Goal: Entertainment & Leisure: Browse casually

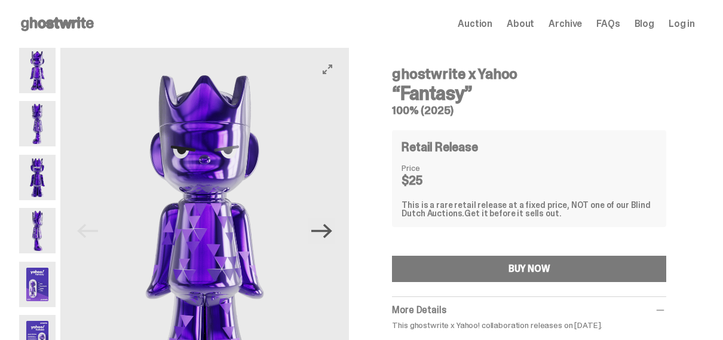
click at [330, 235] on icon "Next" at bounding box center [321, 231] width 21 height 14
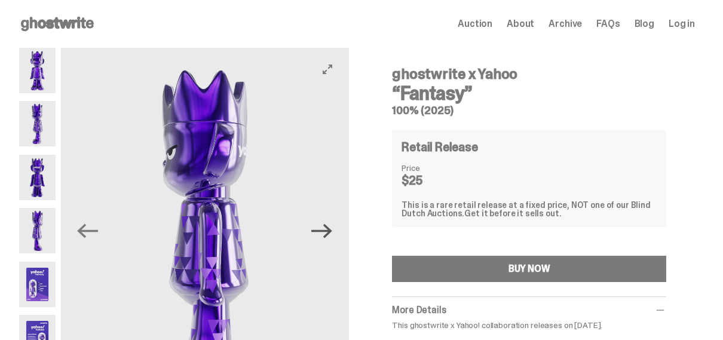
click at [330, 235] on icon "Next" at bounding box center [321, 231] width 21 height 14
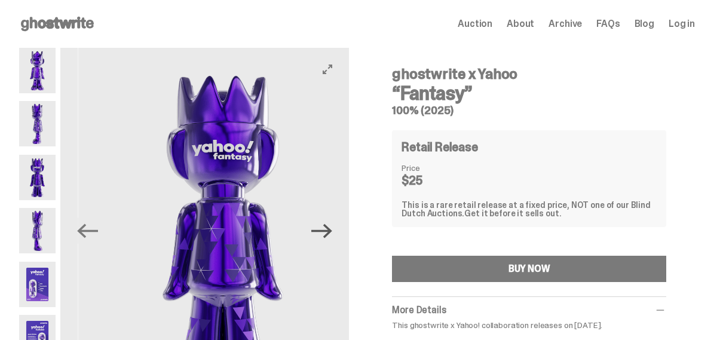
click at [330, 235] on icon "Next" at bounding box center [321, 231] width 21 height 14
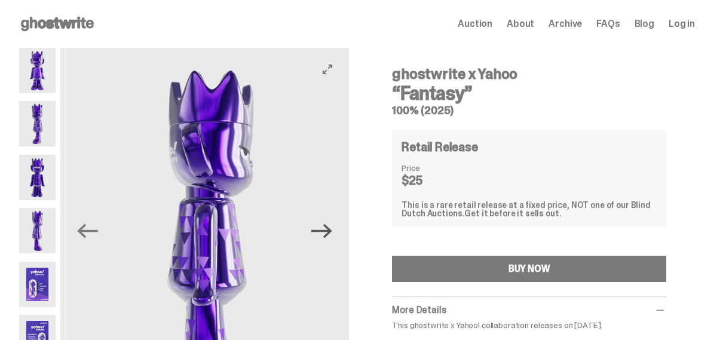
click at [330, 235] on icon "Next" at bounding box center [321, 231] width 21 height 14
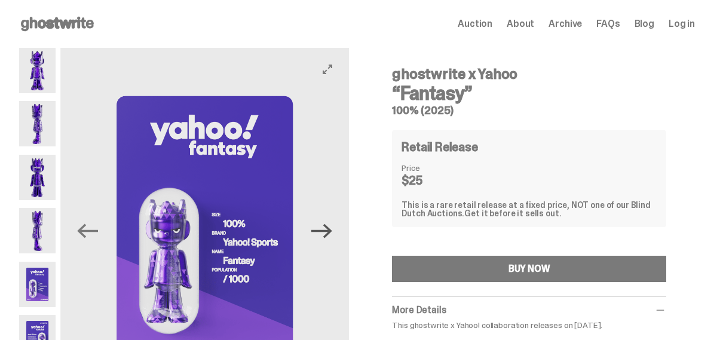
click at [330, 235] on icon "Next" at bounding box center [321, 231] width 21 height 14
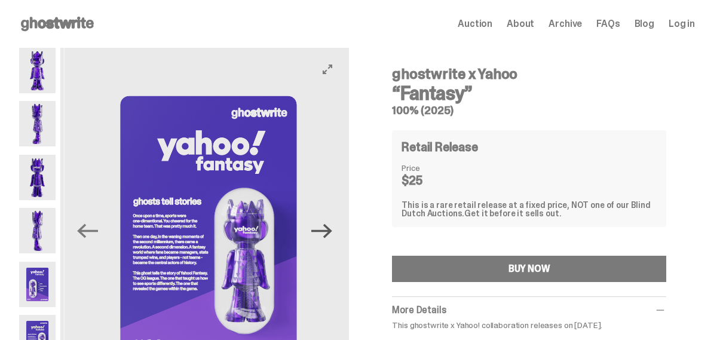
click at [330, 235] on icon "Next" at bounding box center [321, 231] width 21 height 14
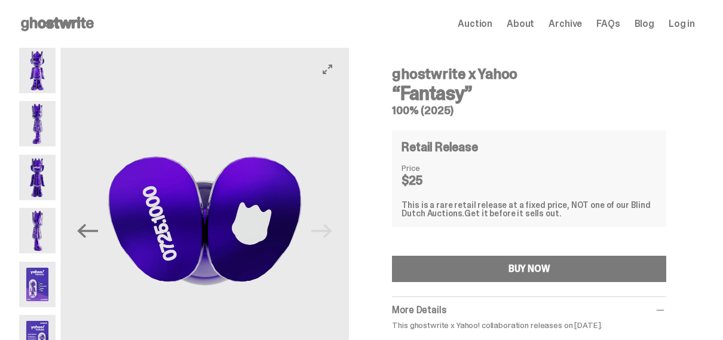
click at [330, 235] on img at bounding box center [204, 228] width 289 height 361
